Goal: Transaction & Acquisition: Purchase product/service

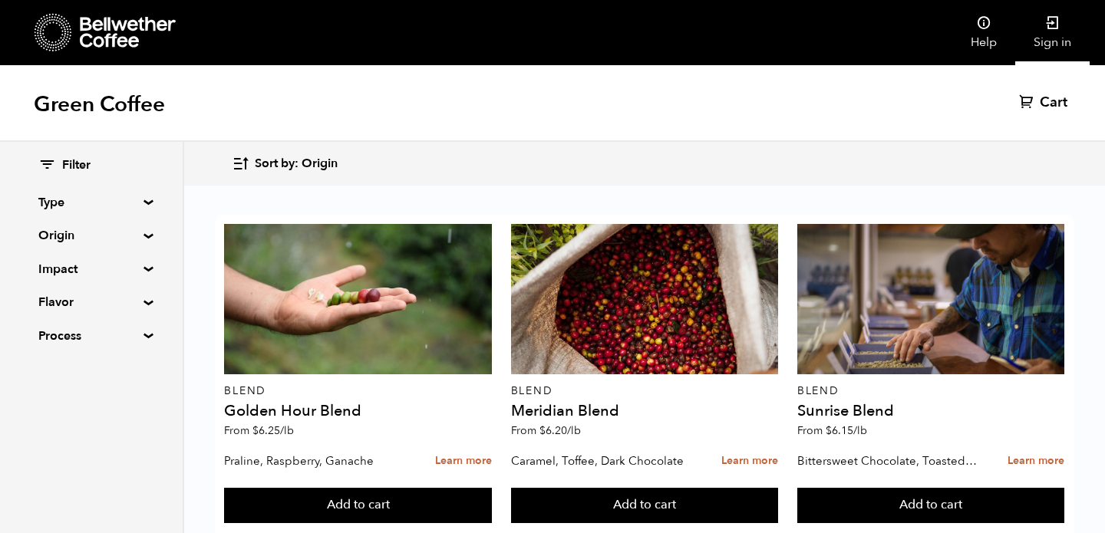
click at [1063, 25] on link "Sign in" at bounding box center [1052, 32] width 74 height 65
click at [1052, 33] on link "Sign in" at bounding box center [1052, 32] width 74 height 65
click at [143, 207] on div "Filter Type Blend Single Origin Decaf Seasonal Year Round Origin Blend Brazil B…" at bounding box center [91, 251] width 183 height 219
click at [142, 239] on div "Filter Type Blend Single Origin Decaf Seasonal Year Round Origin Blend Brazil B…" at bounding box center [91, 251] width 183 height 219
click at [143, 237] on summary "Origin" at bounding box center [91, 235] width 106 height 18
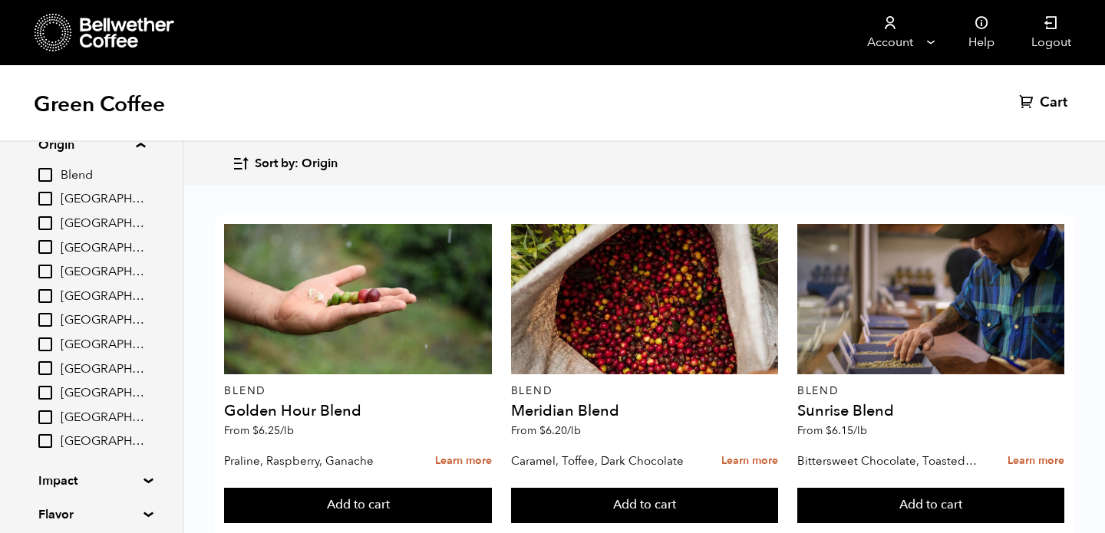
scroll to position [101, 0]
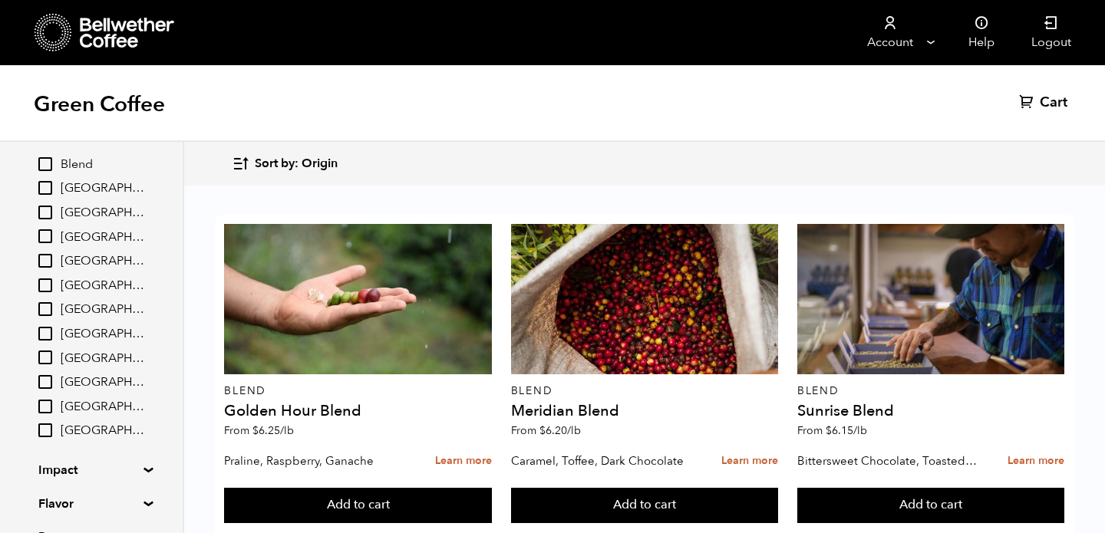
click at [45, 331] on input "[GEOGRAPHIC_DATA]" at bounding box center [45, 334] width 14 height 14
checkbox input "true"
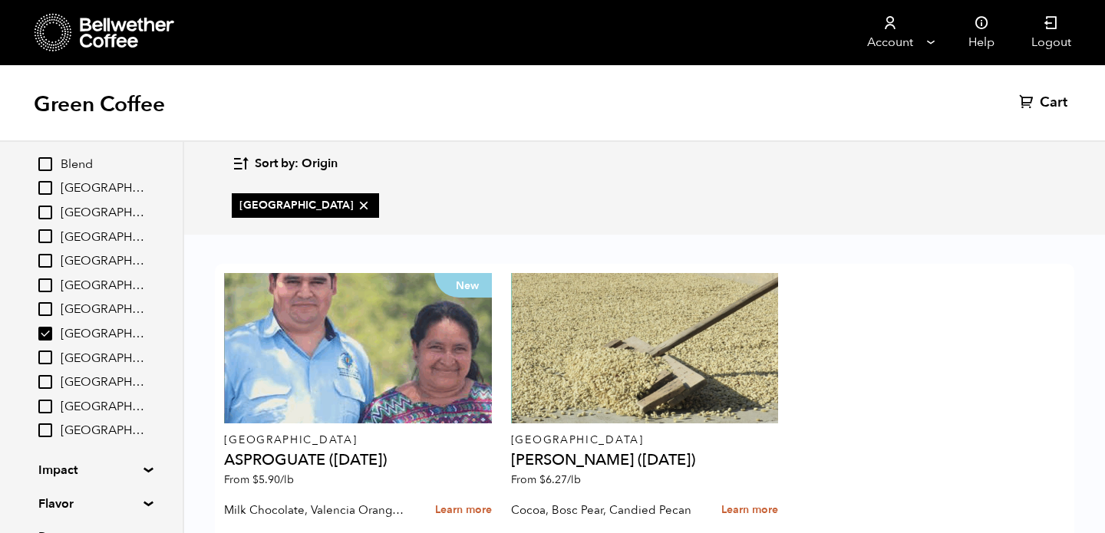
scroll to position [87, 0]
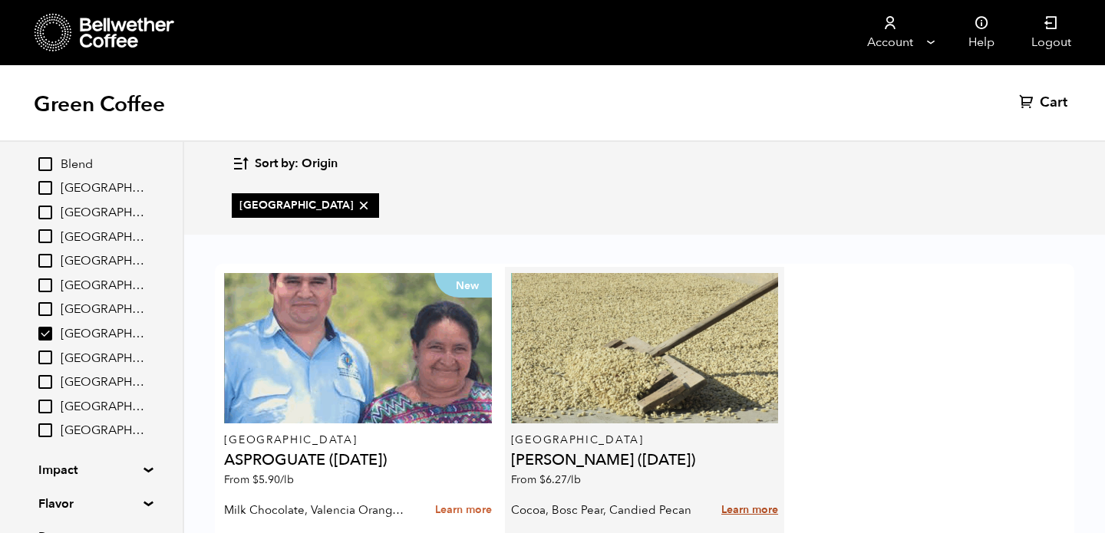
click at [740, 494] on link "Learn more" at bounding box center [749, 510] width 57 height 33
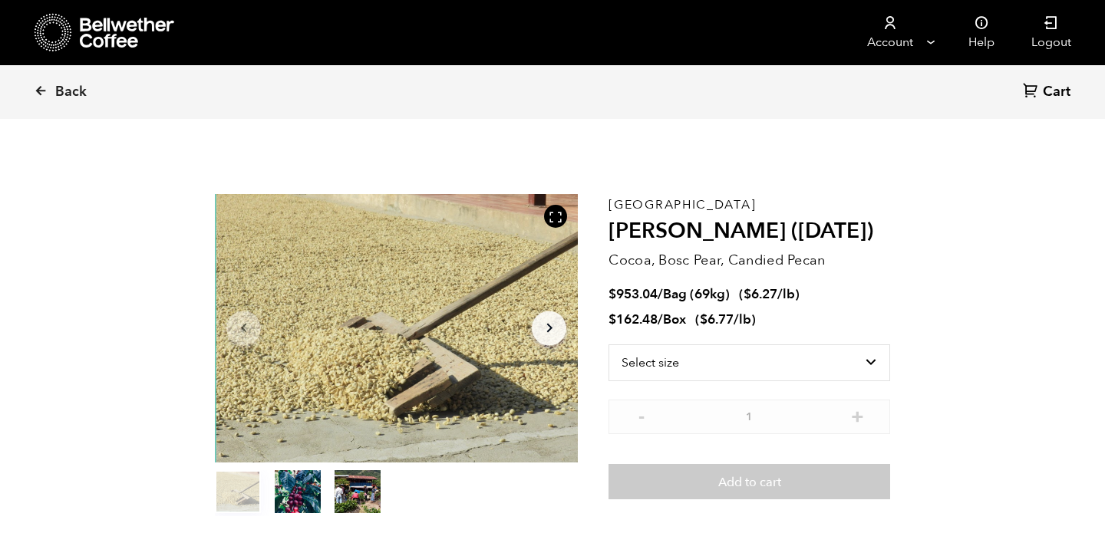
scroll to position [668, 657]
click at [41, 91] on icon at bounding box center [41, 91] width 14 height 14
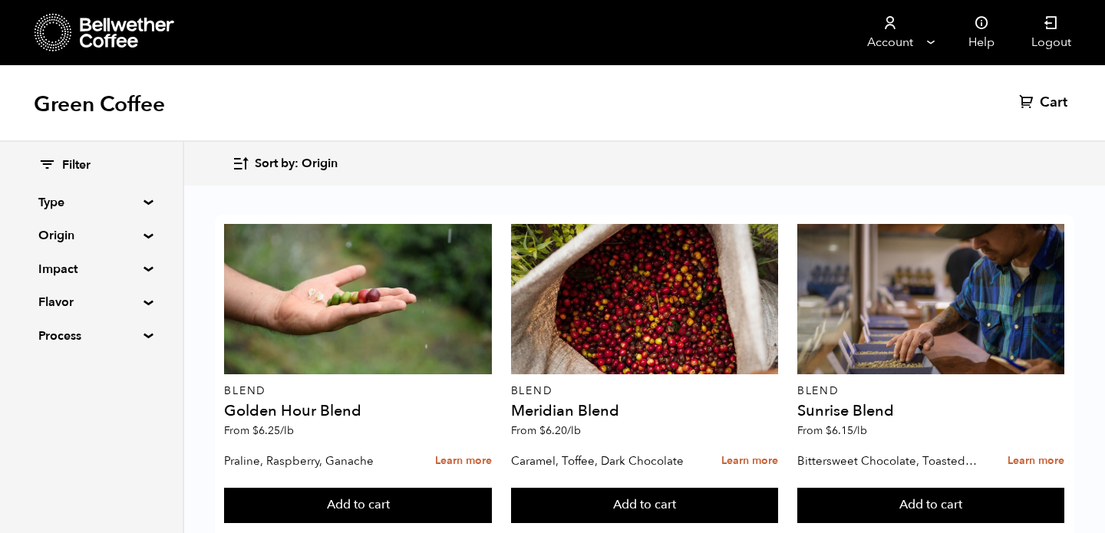
click at [140, 239] on summary "Origin" at bounding box center [91, 235] width 106 height 18
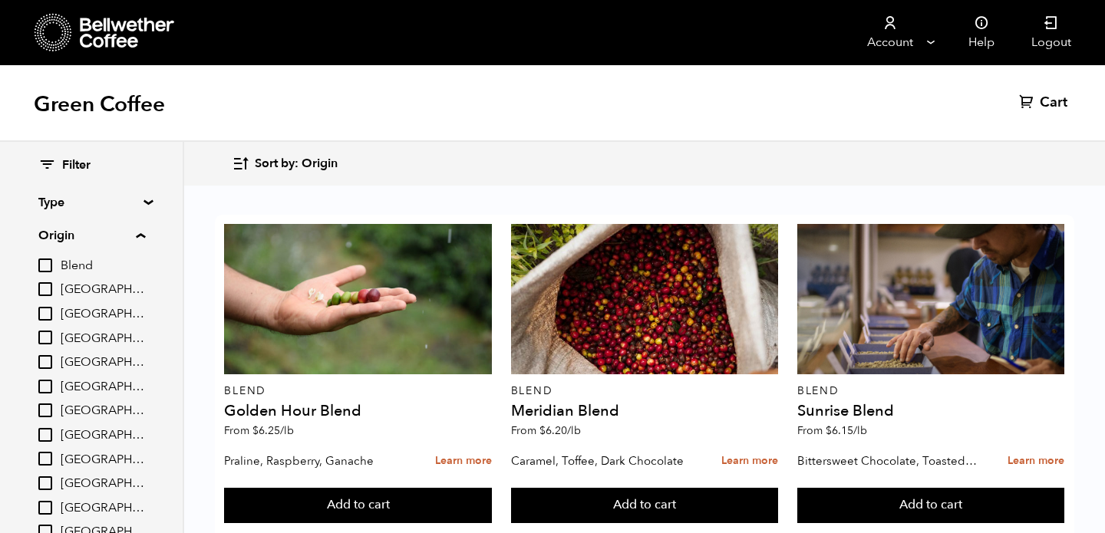
click at [50, 436] on input "[GEOGRAPHIC_DATA]" at bounding box center [45, 435] width 14 height 14
checkbox input "true"
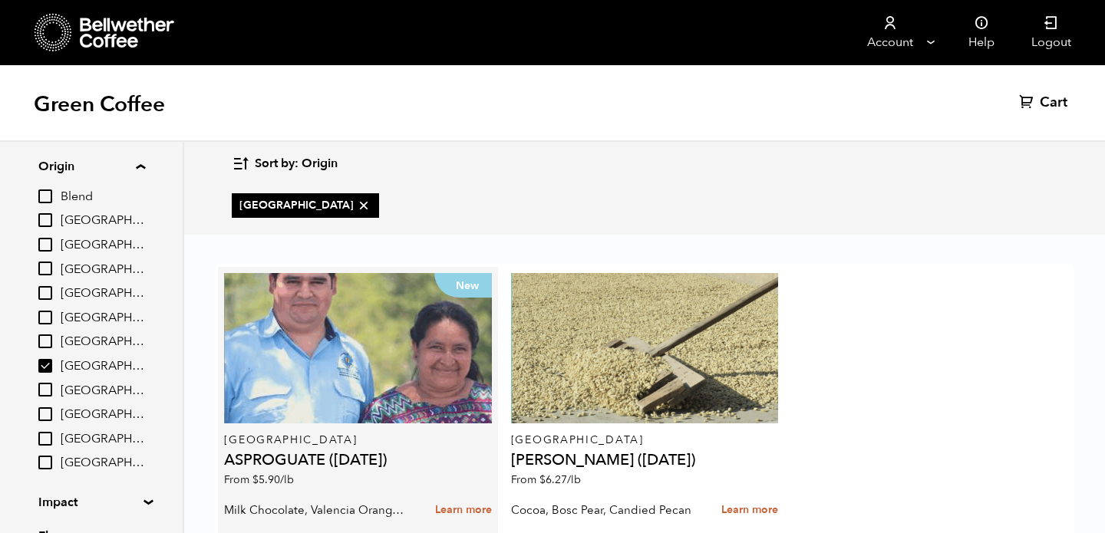
scroll to position [87, 0]
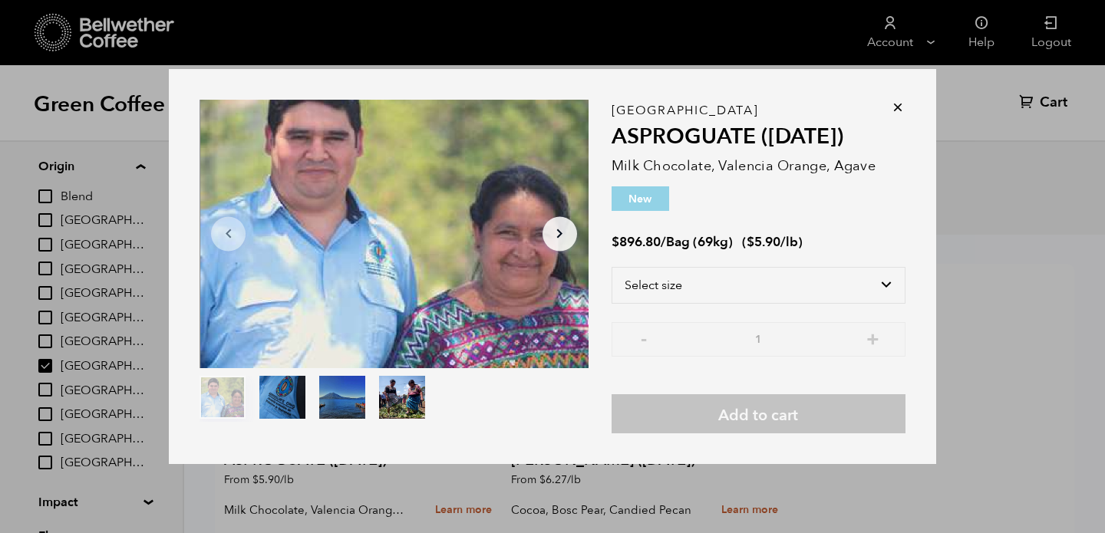
click at [552, 239] on icon "Arrow Right" at bounding box center [559, 234] width 18 height 18
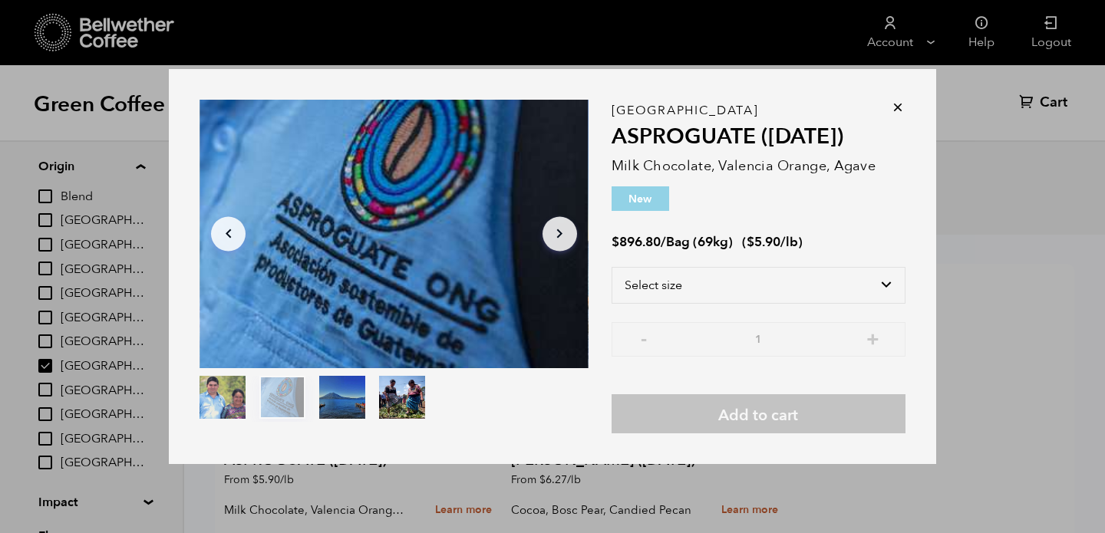
click at [559, 237] on icon "button" at bounding box center [559, 233] width 5 height 9
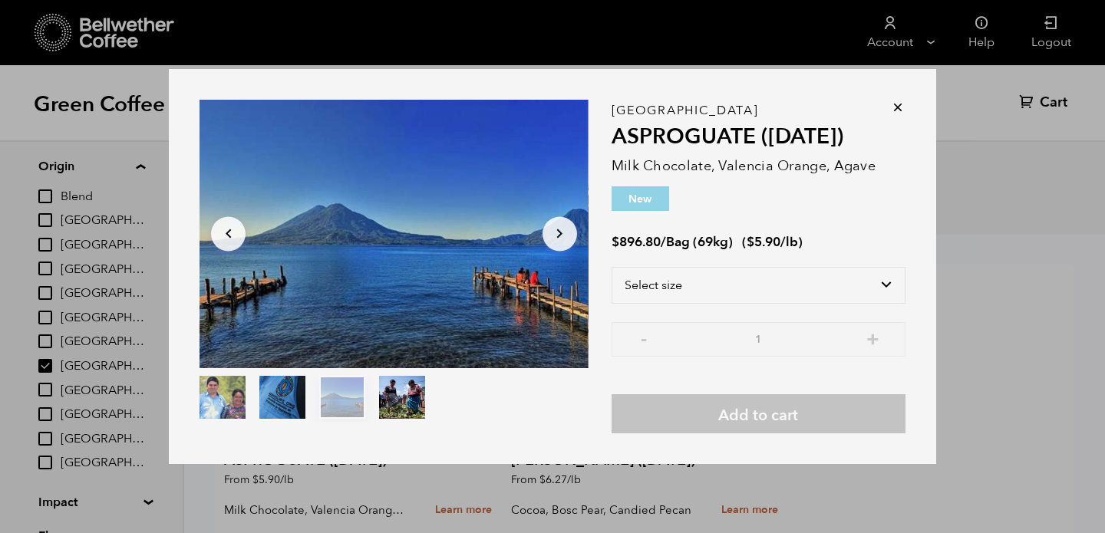
click at [559, 237] on icon "button" at bounding box center [559, 233] width 5 height 9
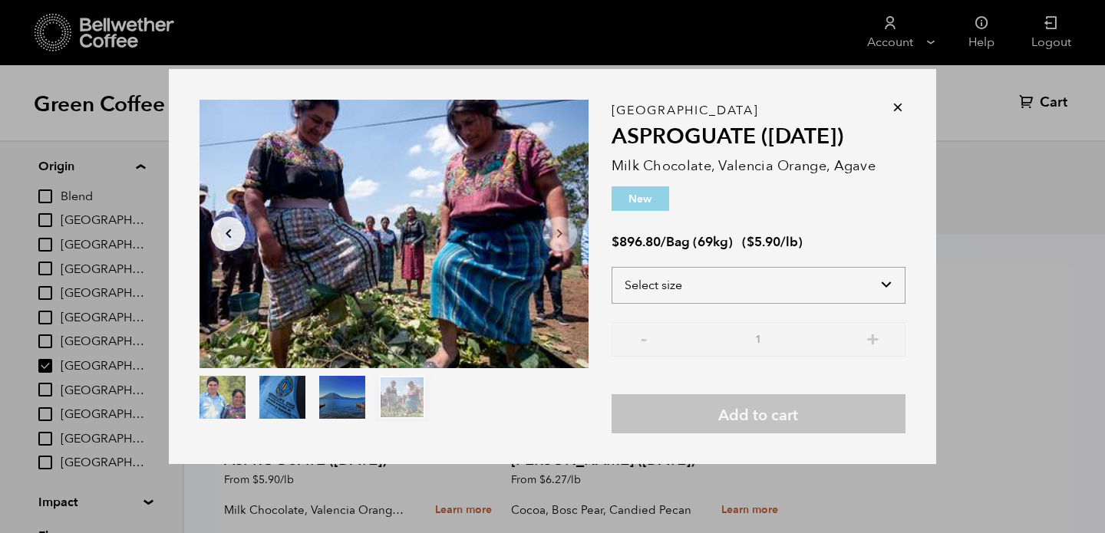
click at [849, 287] on select "Select size Bag (69kg) (152 lbs)" at bounding box center [759, 285] width 294 height 37
select select "bag-2"
click at [612, 267] on select "Select size Bag (69kg) (152 lbs)" at bounding box center [759, 285] width 294 height 37
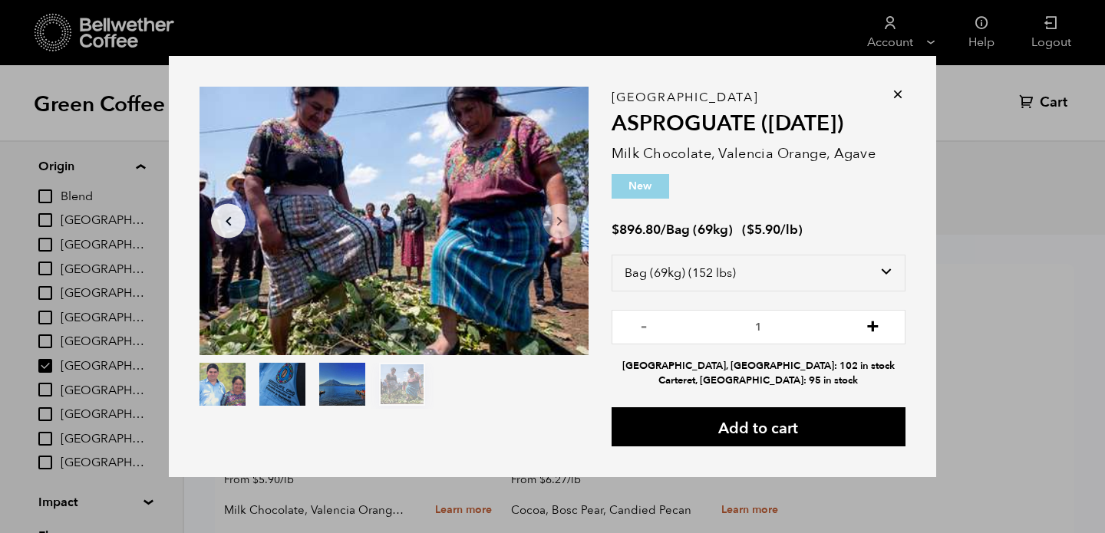
click at [876, 326] on button "+" at bounding box center [872, 325] width 19 height 15
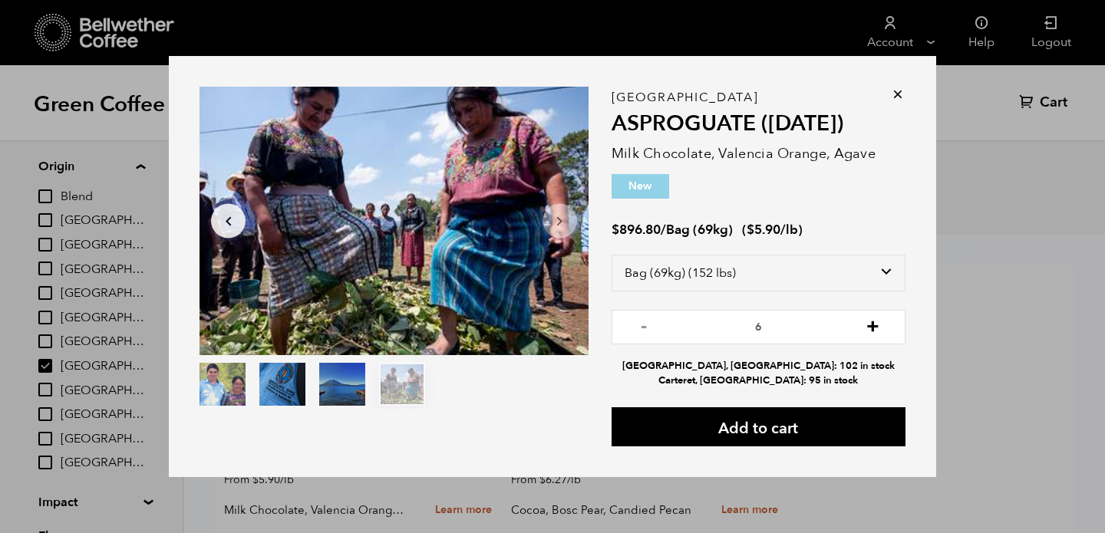
click at [876, 326] on button "+" at bounding box center [872, 325] width 19 height 15
type input "10"
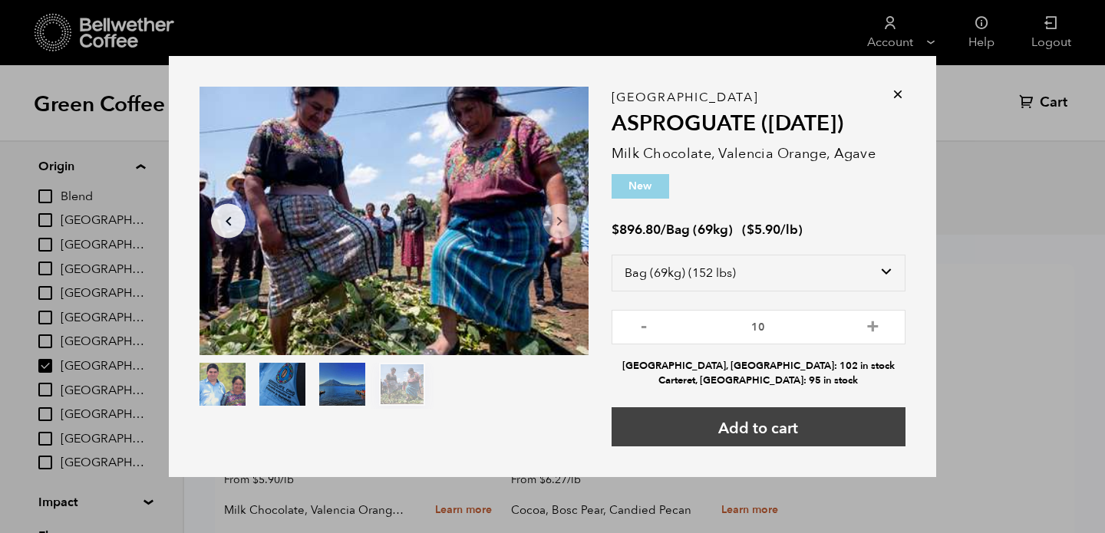
click at [834, 423] on button "Add to cart" at bounding box center [759, 426] width 294 height 39
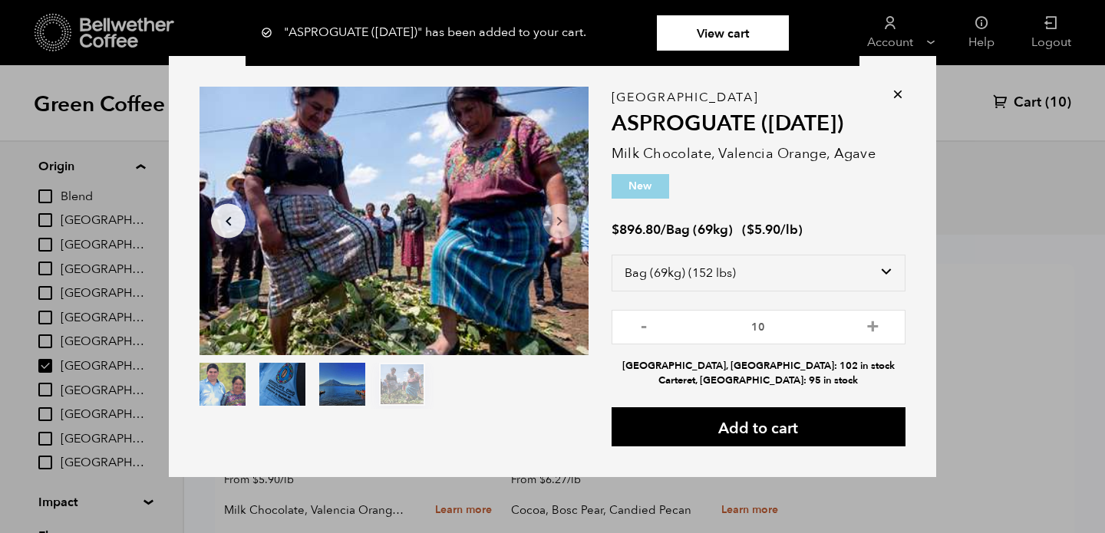
click at [746, 47] on link "View cart" at bounding box center [723, 32] width 132 height 35
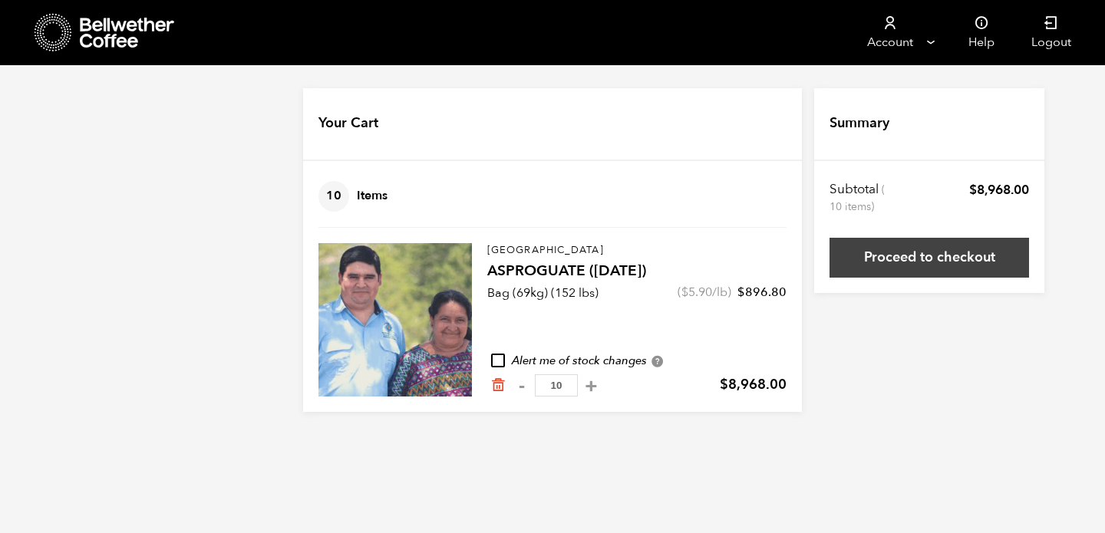
click at [890, 254] on link "Proceed to checkout" at bounding box center [928, 258] width 199 height 40
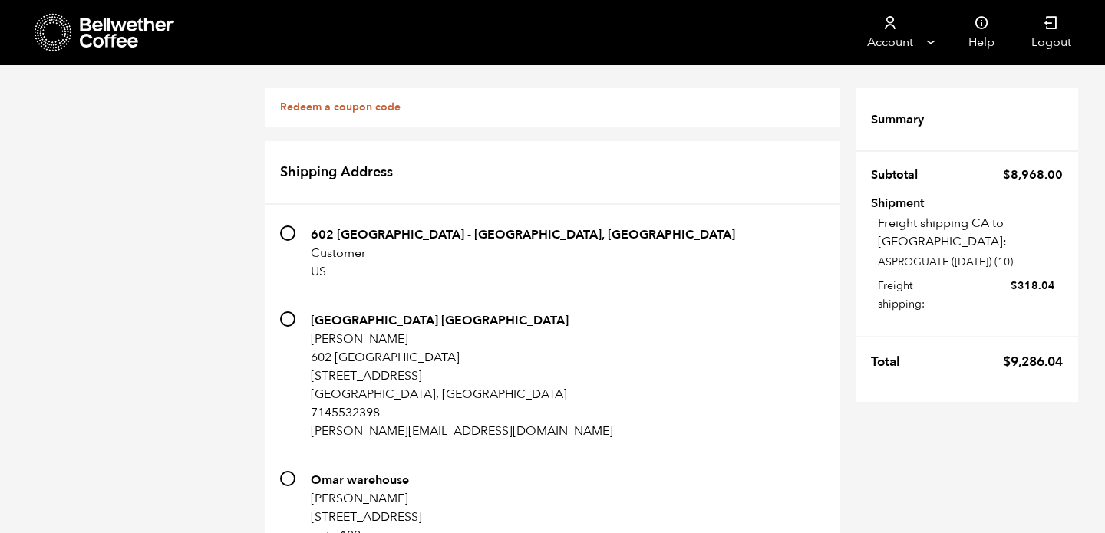
scroll to position [1514, 0]
radio input "true"
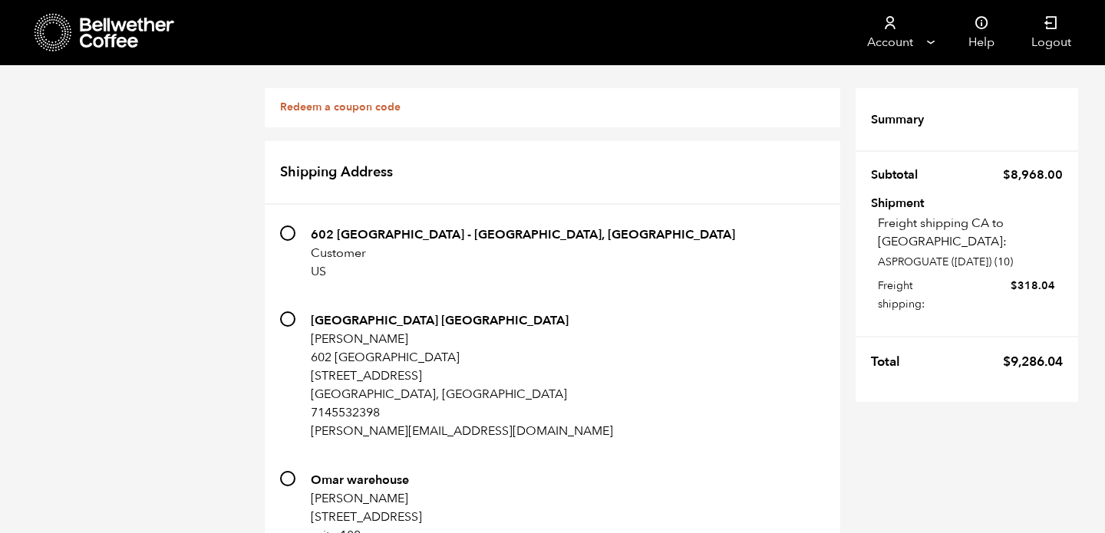
radio input "true"
